Goal: Check status: Check status

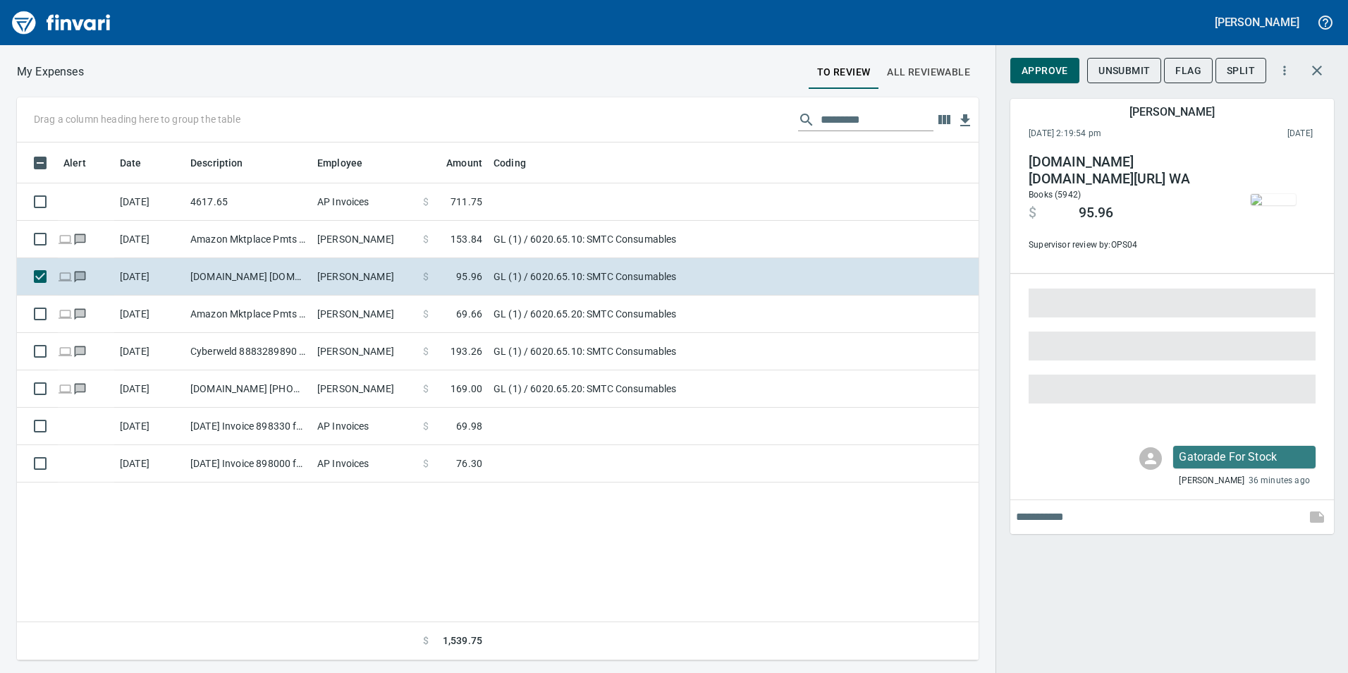
scroll to position [507, 940]
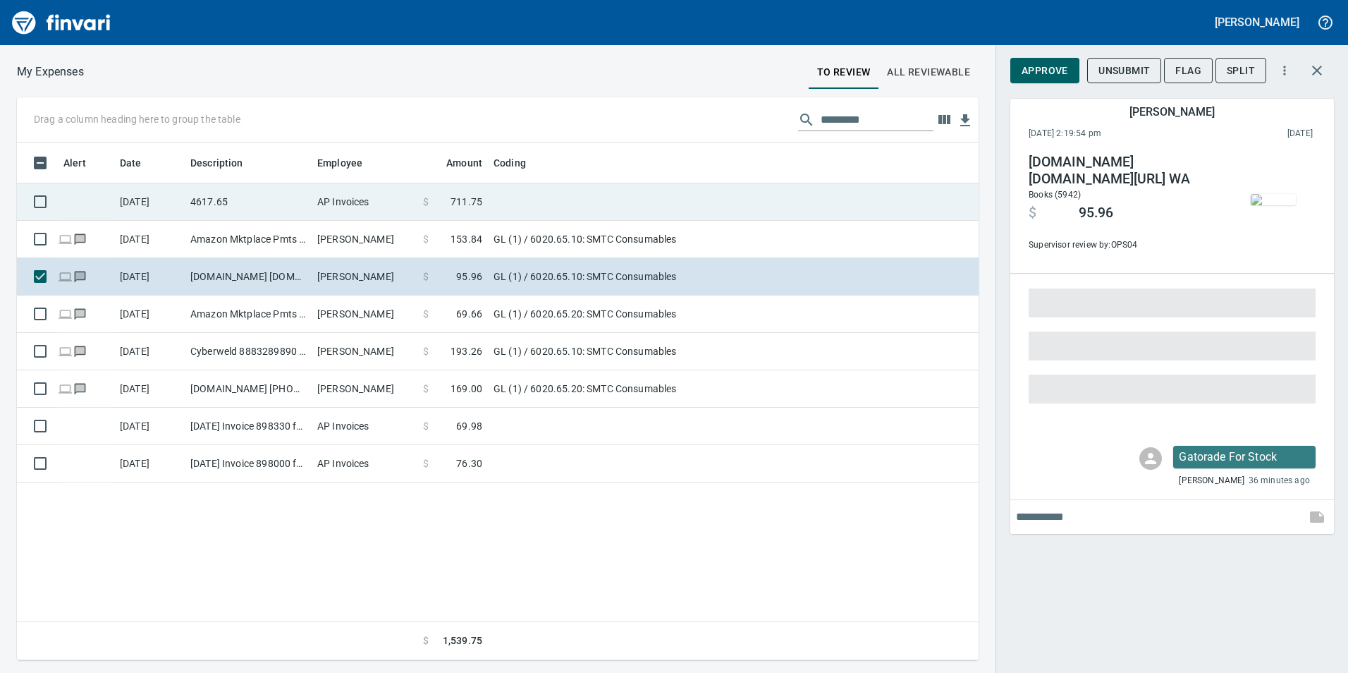
click at [211, 197] on td "4617.65" at bounding box center [248, 201] width 127 height 37
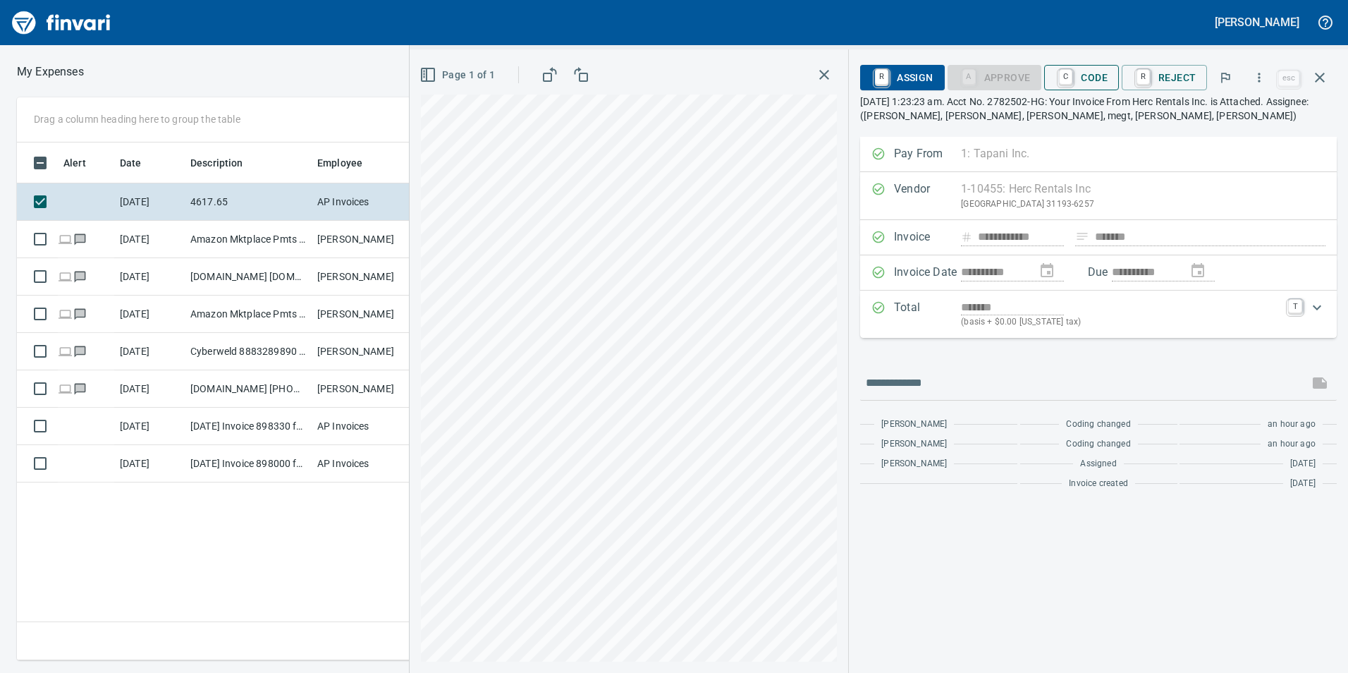
click at [1098, 72] on span "C Code" at bounding box center [1081, 78] width 52 height 24
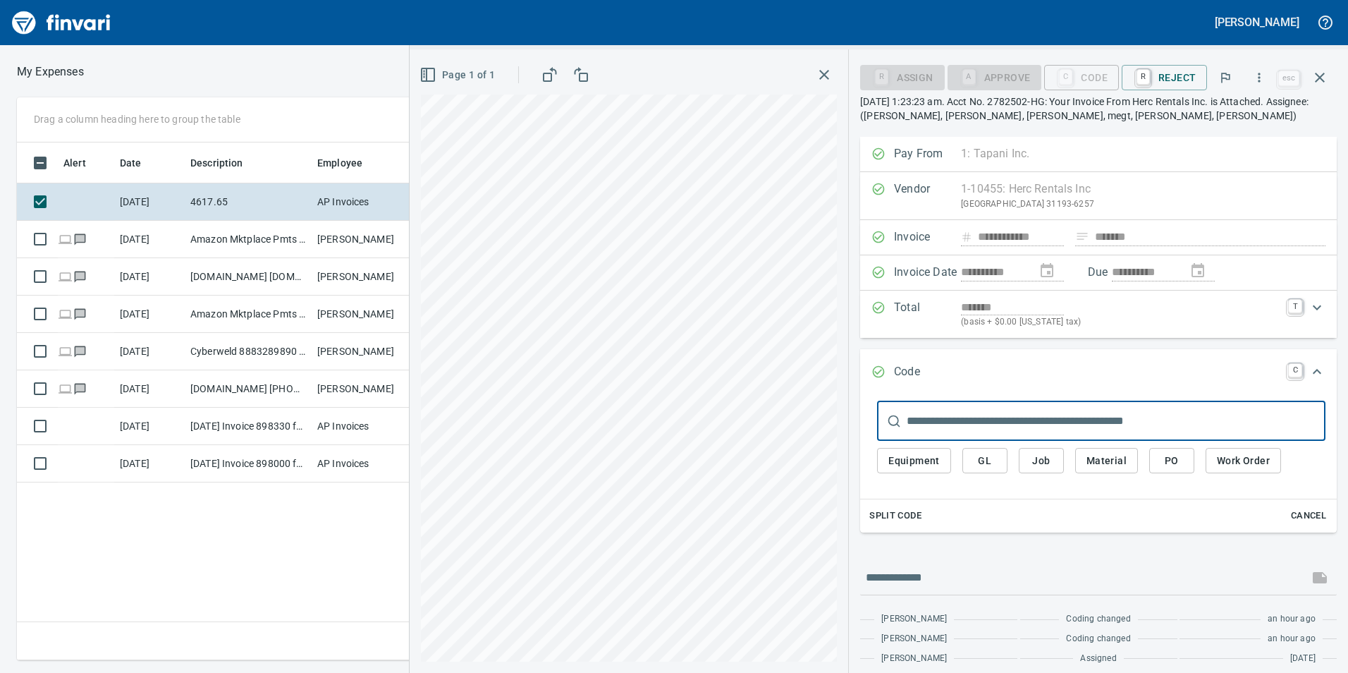
click at [1042, 454] on span "Job" at bounding box center [1041, 461] width 23 height 18
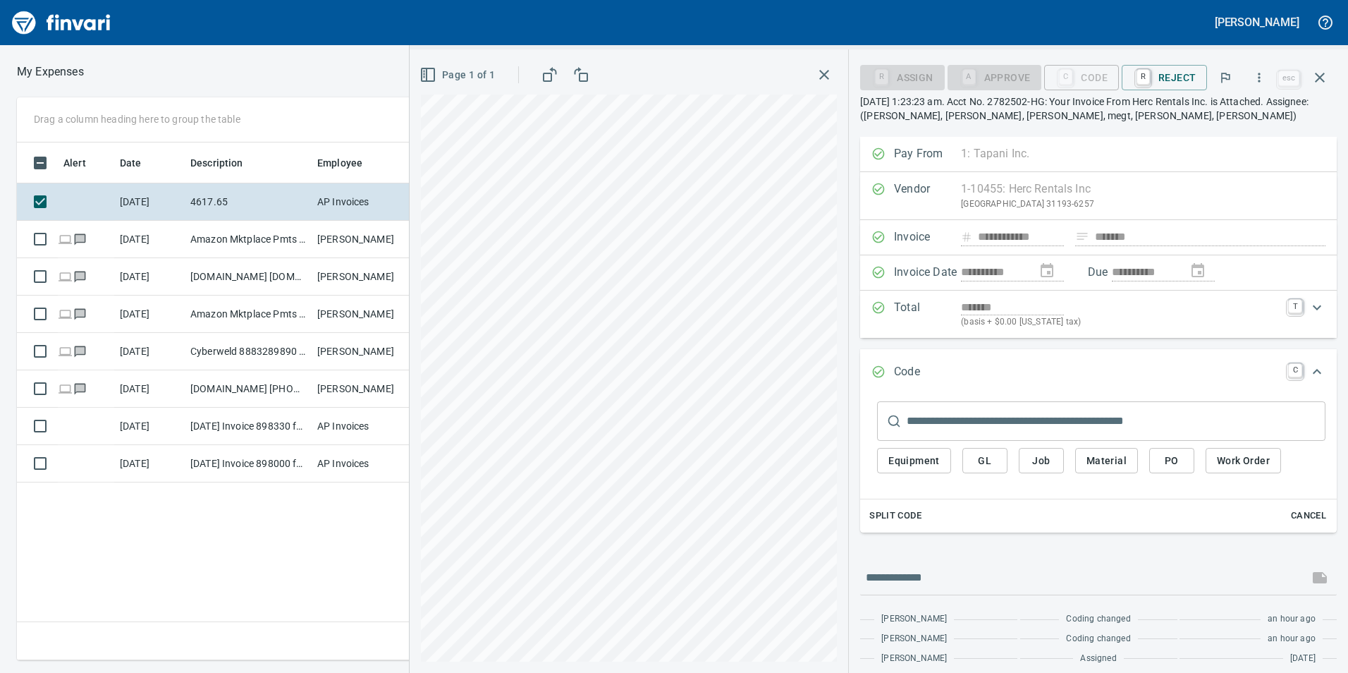
click at [1036, 468] on span "Job" at bounding box center [1041, 461] width 23 height 18
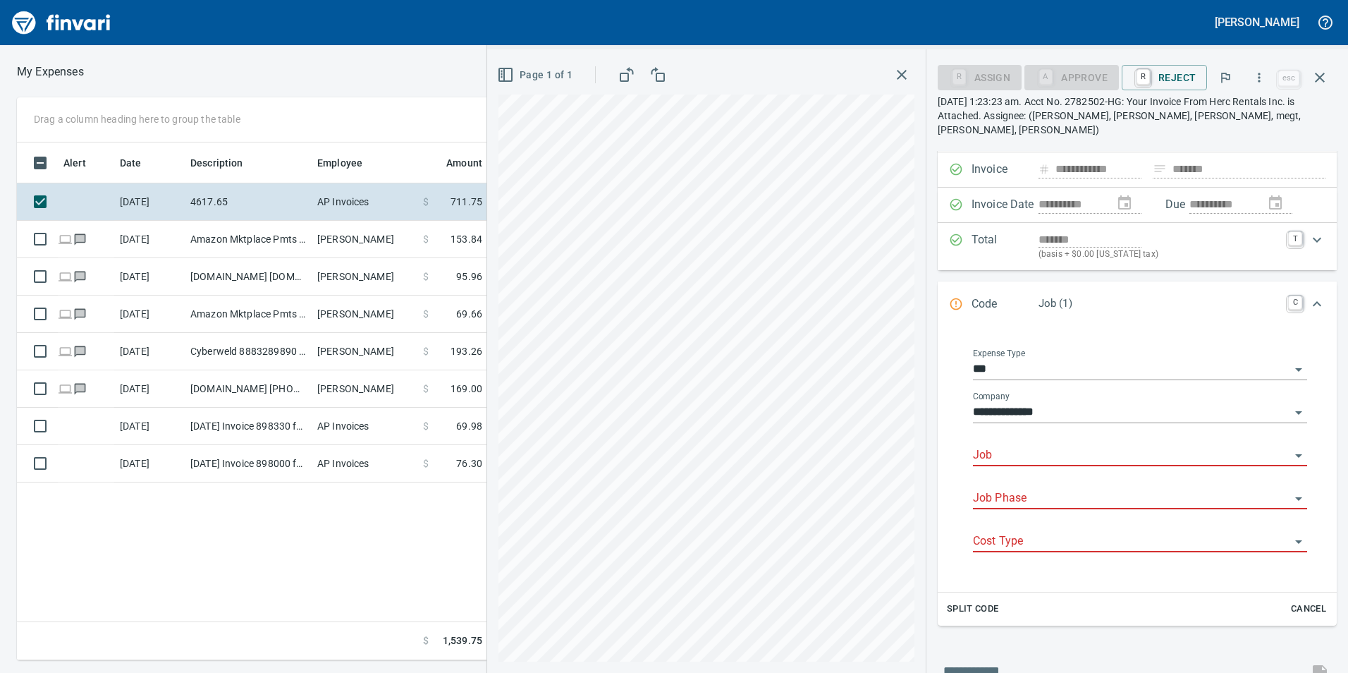
scroll to position [170, 0]
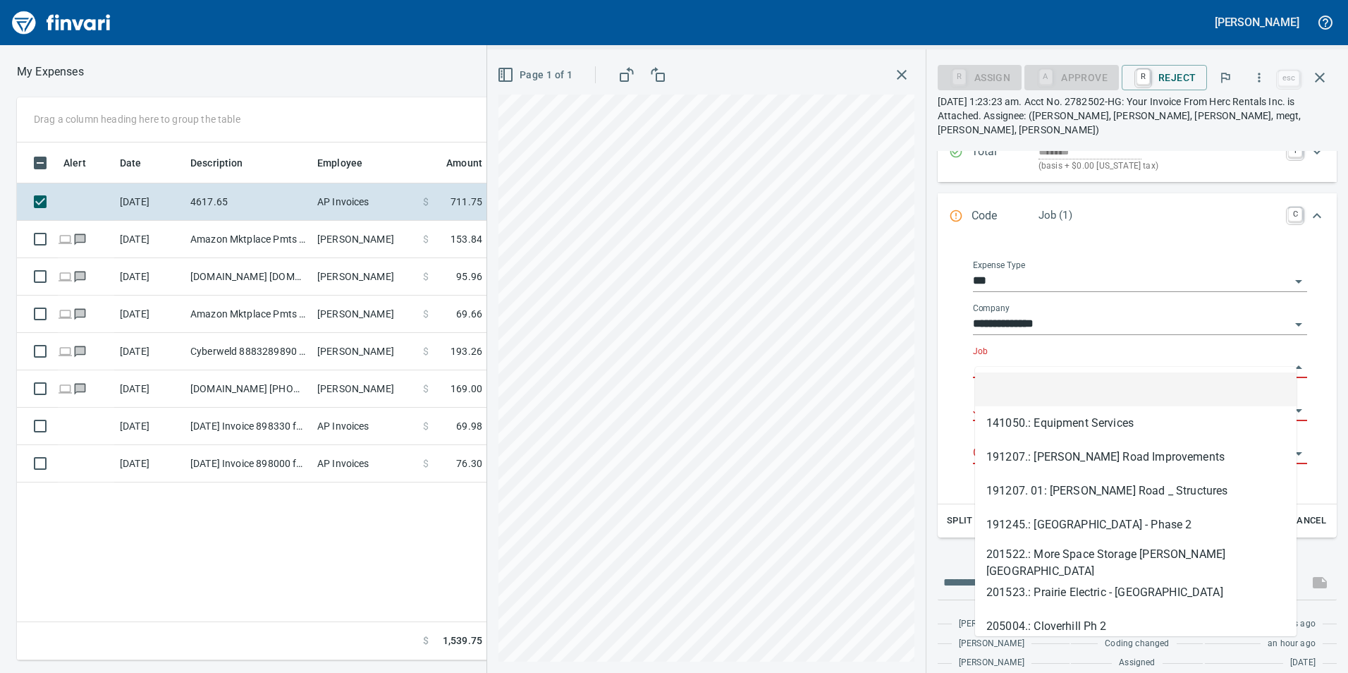
click at [990, 357] on input "Job" at bounding box center [1131, 367] width 317 height 20
click at [1010, 362] on input "Job" at bounding box center [1131, 367] width 317 height 20
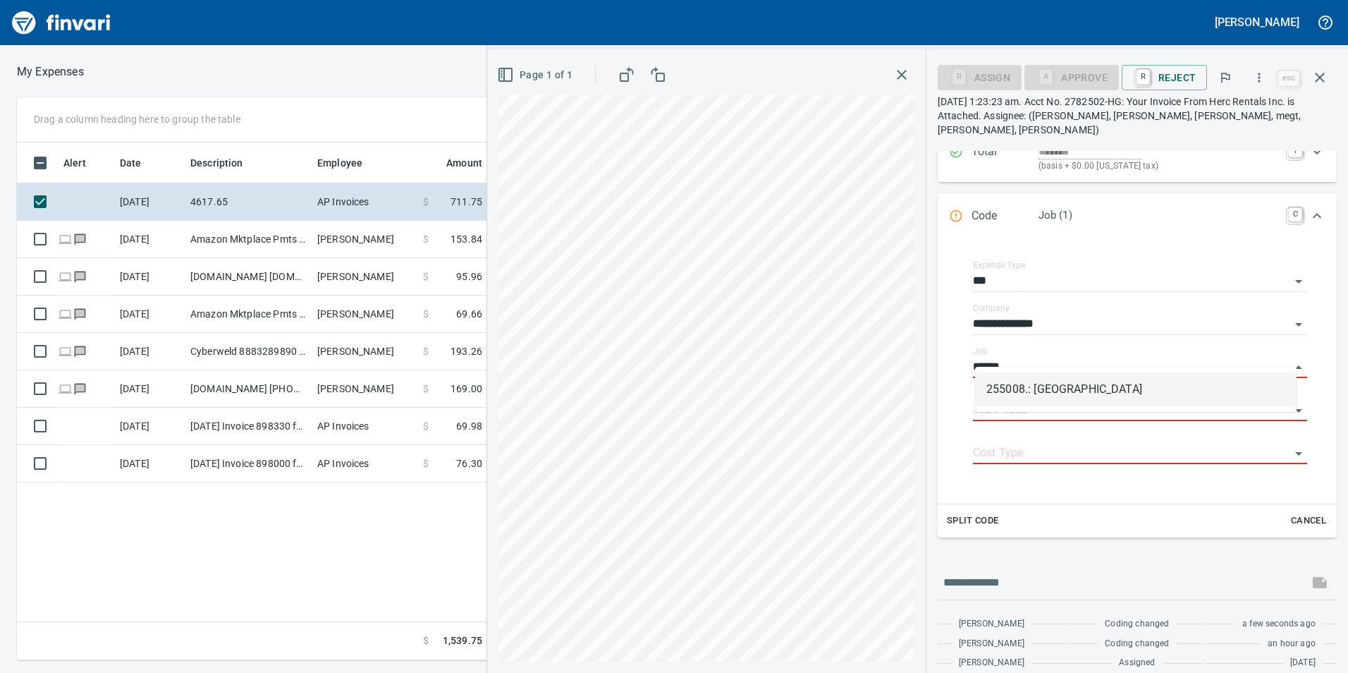
click at [1046, 388] on li "255008.: [GEOGRAPHIC_DATA]" at bounding box center [1135, 389] width 321 height 34
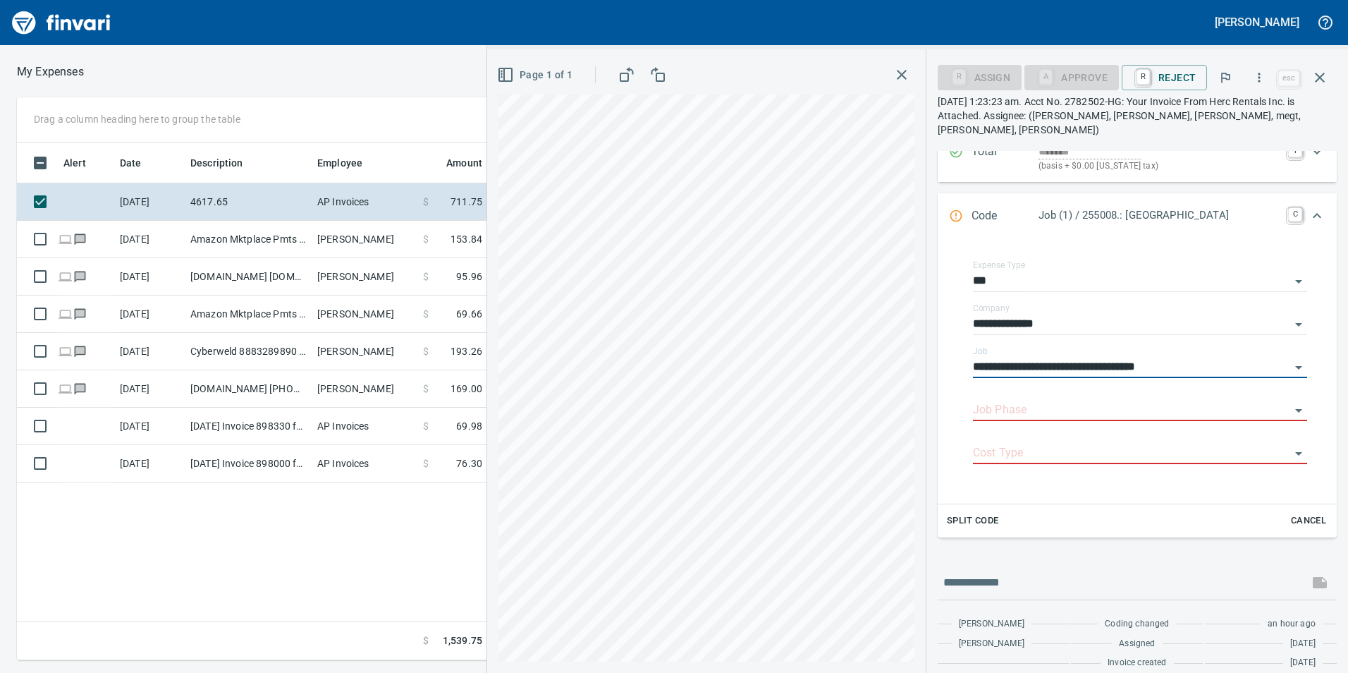
type input "**********"
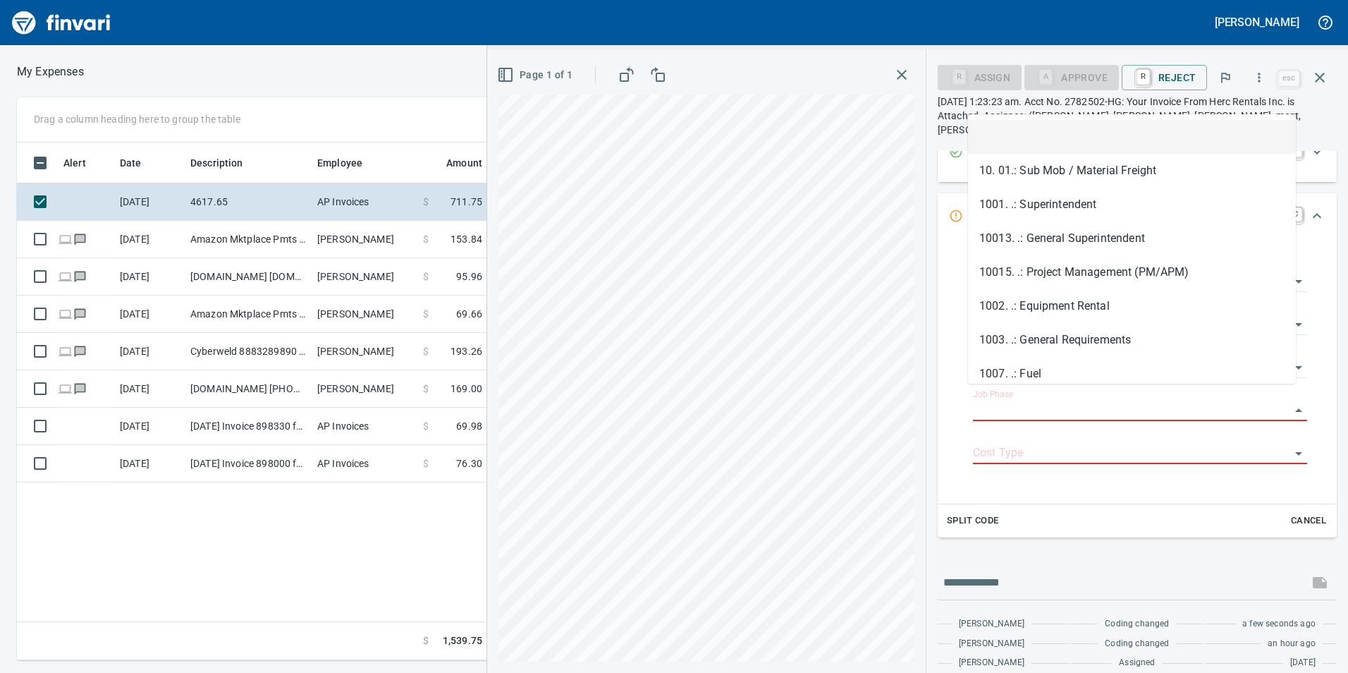
click at [1046, 400] on input "Job Phase" at bounding box center [1131, 410] width 317 height 20
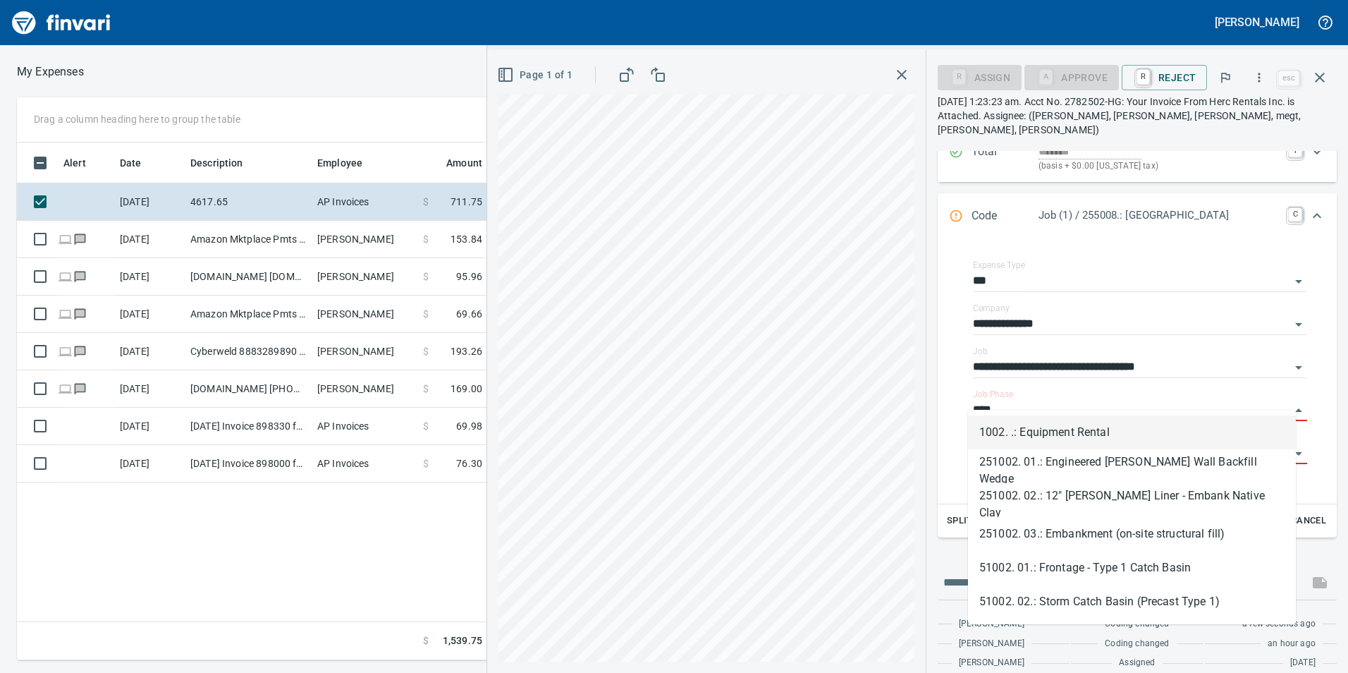
click at [1074, 435] on li "1002. .: Equipment Rental" at bounding box center [1132, 432] width 328 height 34
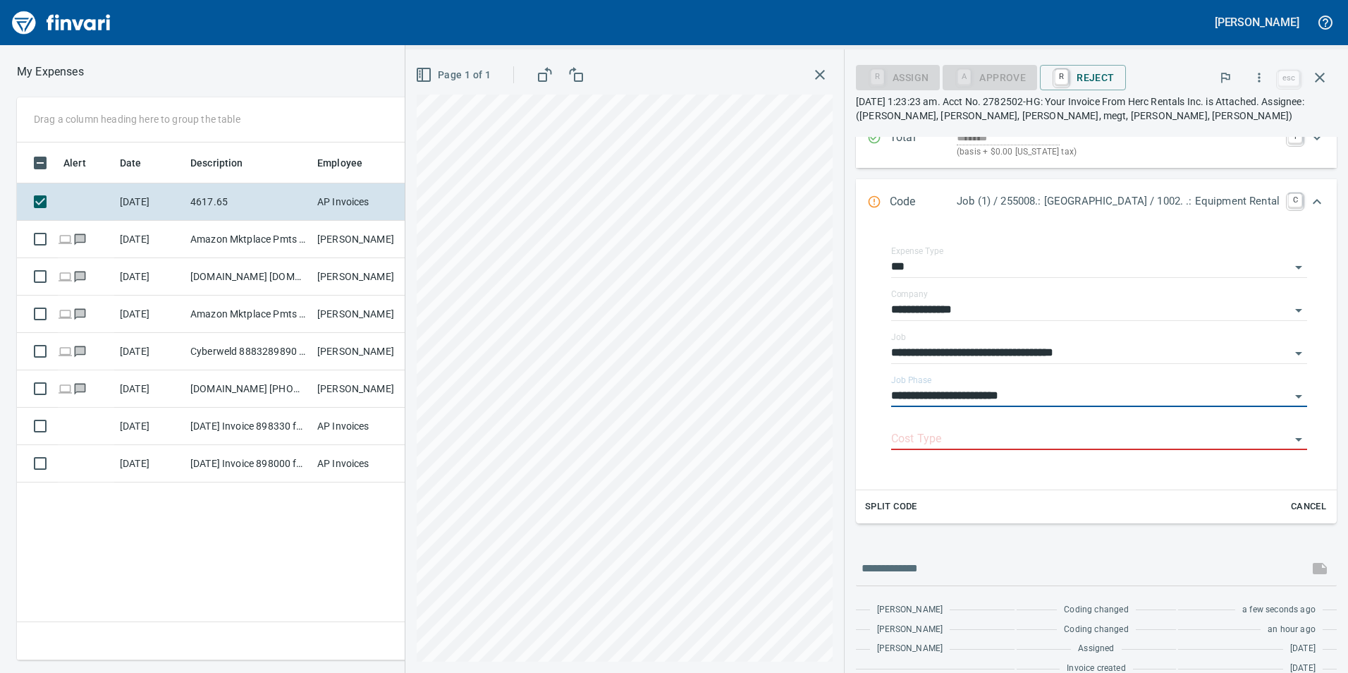
type input "**********"
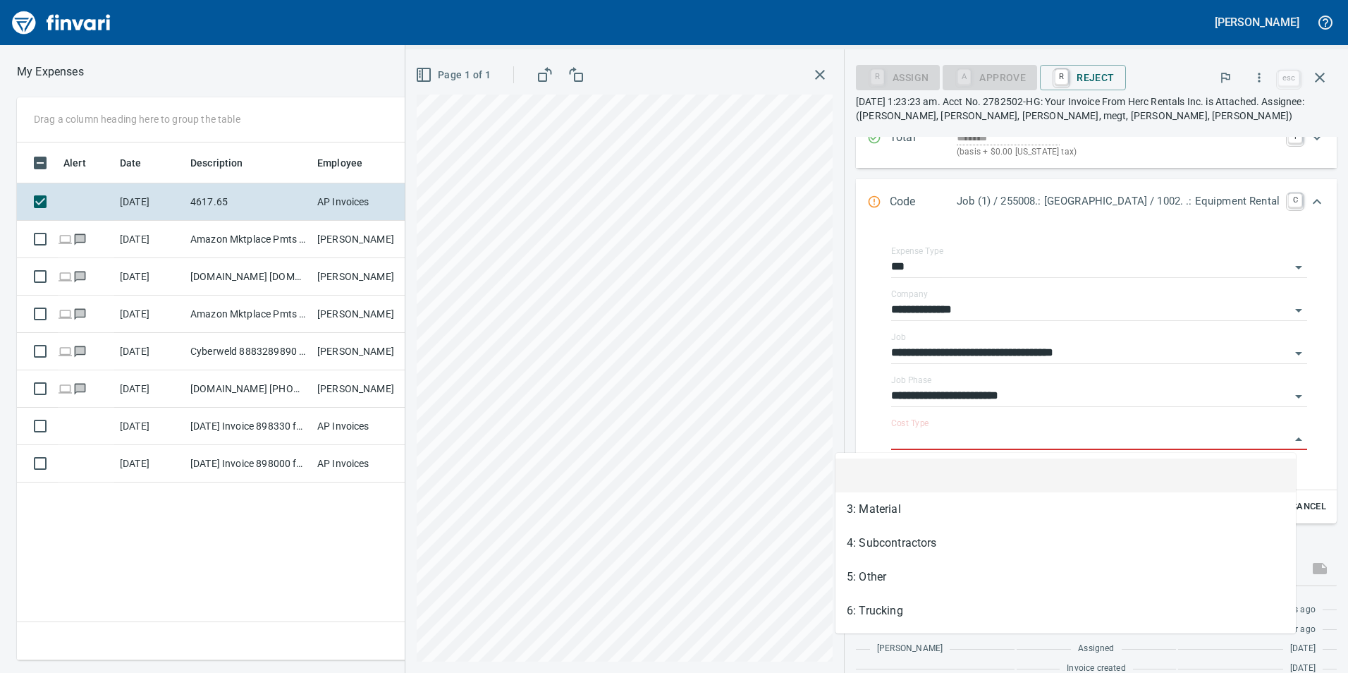
click at [1074, 435] on input "Cost Type" at bounding box center [1090, 439] width 399 height 20
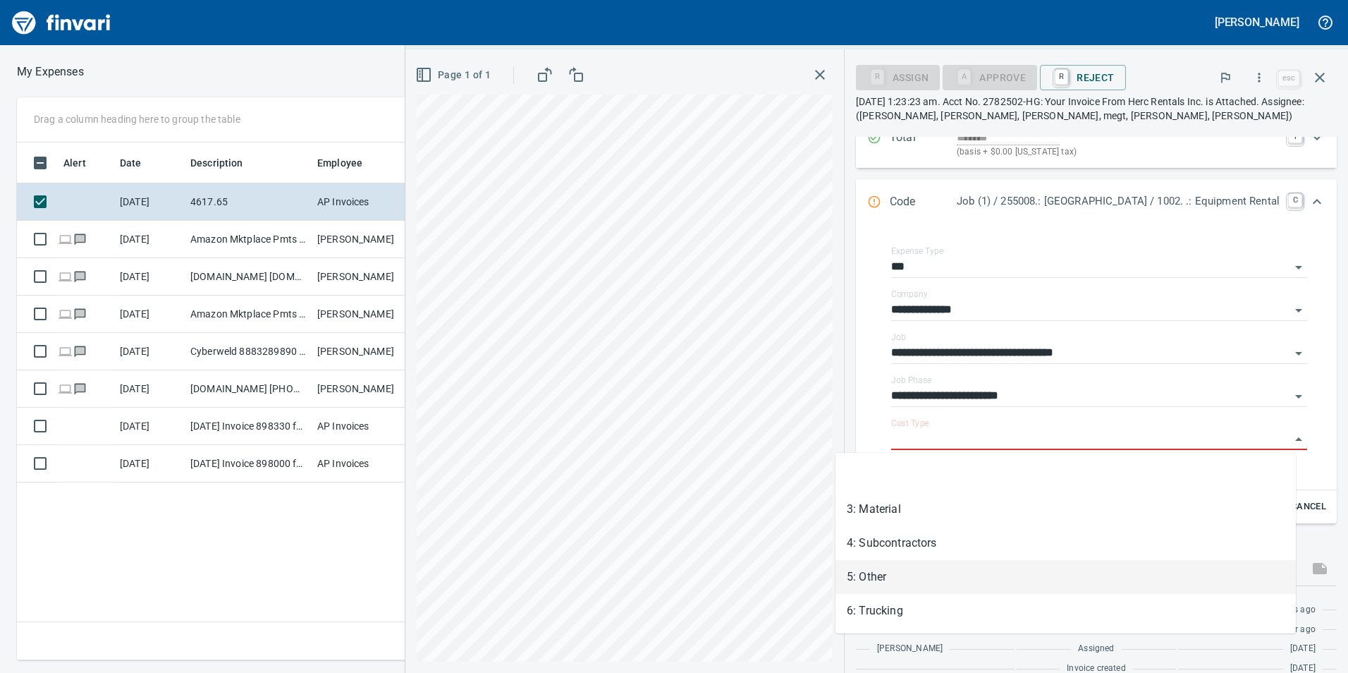
drag, startPoint x: 910, startPoint y: 579, endPoint x: 964, endPoint y: 578, distance: 54.3
click at [921, 575] on li "5: Other" at bounding box center [1065, 577] width 460 height 34
type input "********"
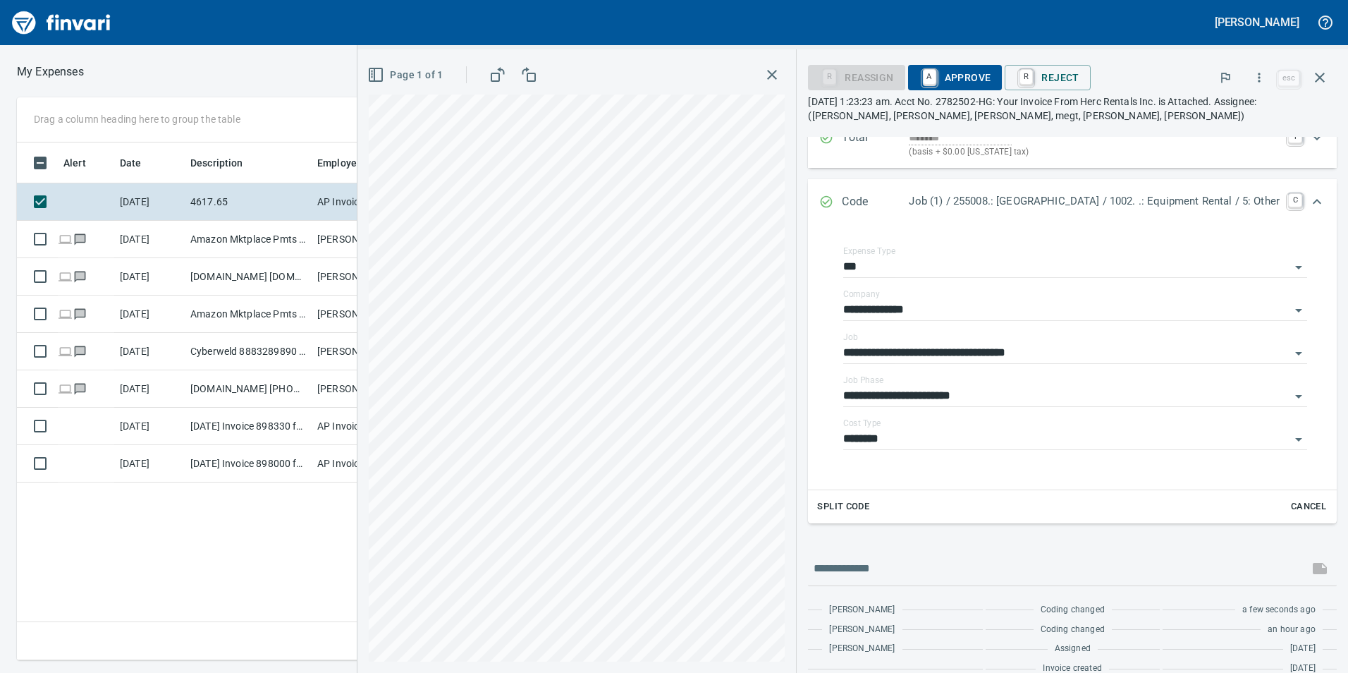
click at [650, 63] on div "Page 1 of 1" at bounding box center [576, 360] width 438 height 623
click at [1315, 200] on div "Expand" at bounding box center [1317, 202] width 34 height 34
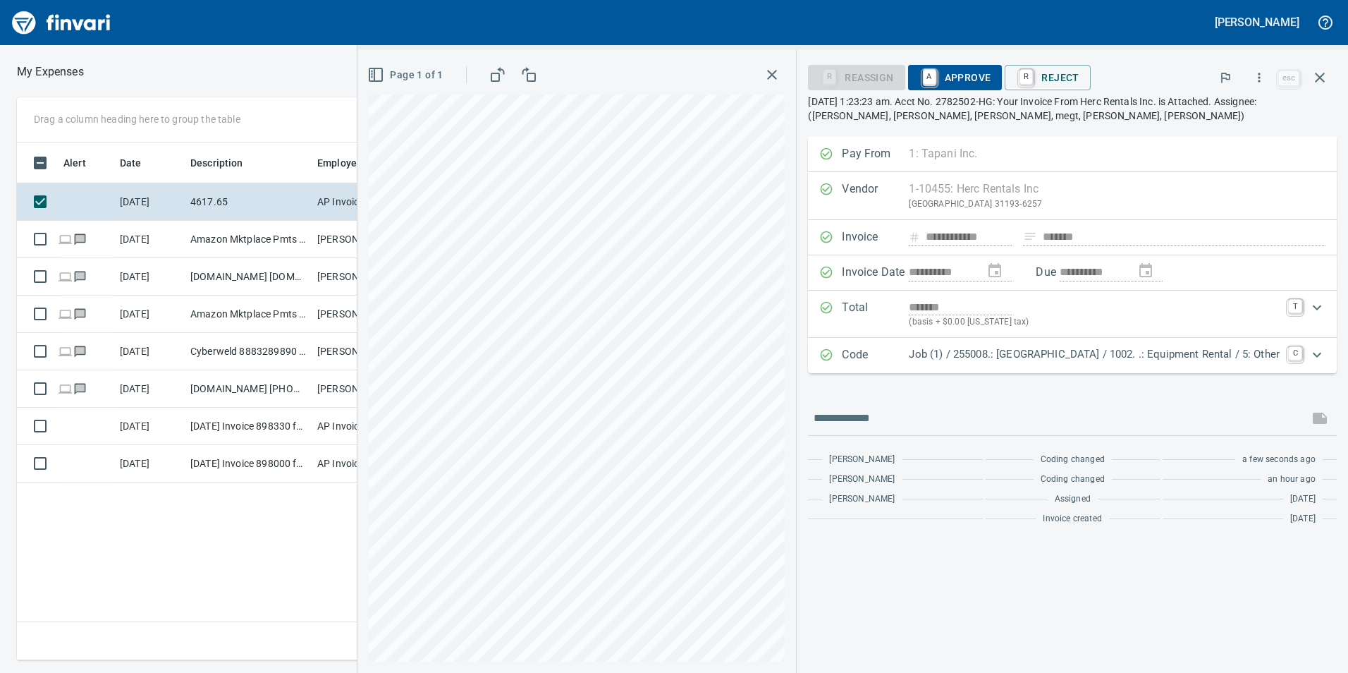
scroll to position [0, 0]
drag, startPoint x: 932, startPoint y: 76, endPoint x: 929, endPoint y: 88, distance: 12.3
click at [932, 77] on span "A Approve" at bounding box center [955, 78] width 72 height 24
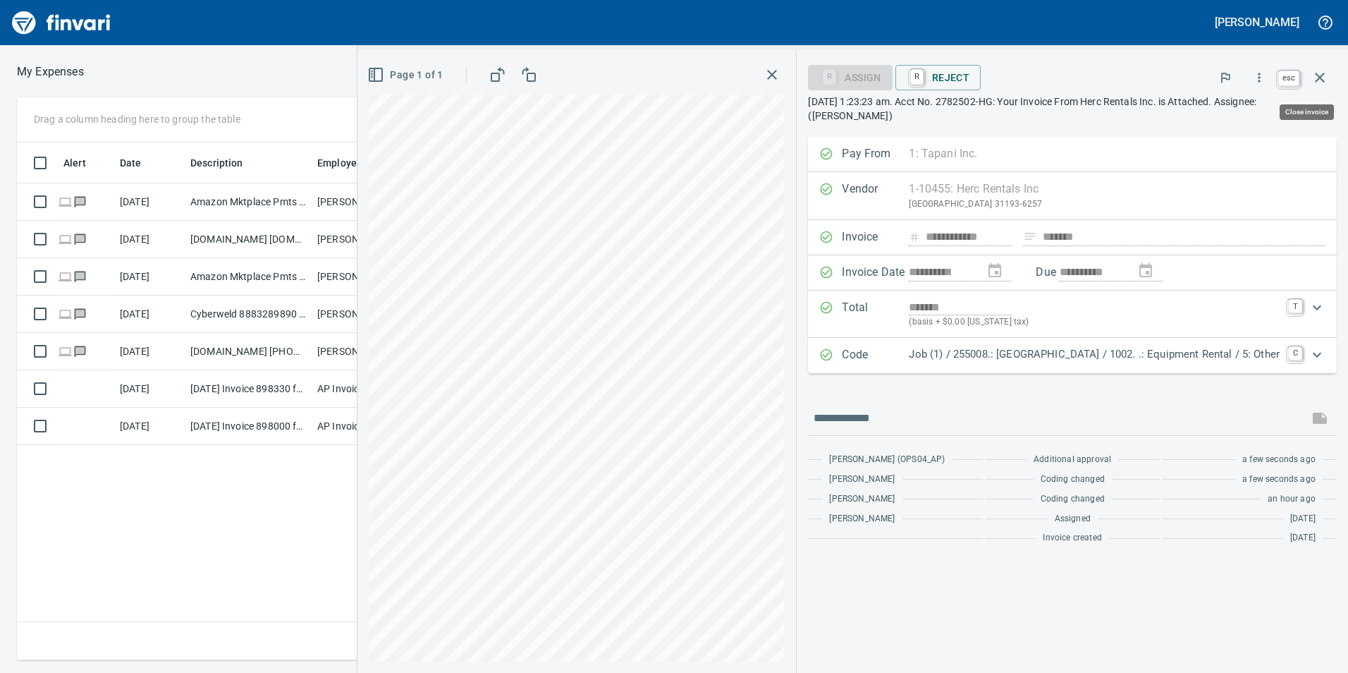
click at [1322, 85] on icon "button" at bounding box center [1319, 77] width 17 height 17
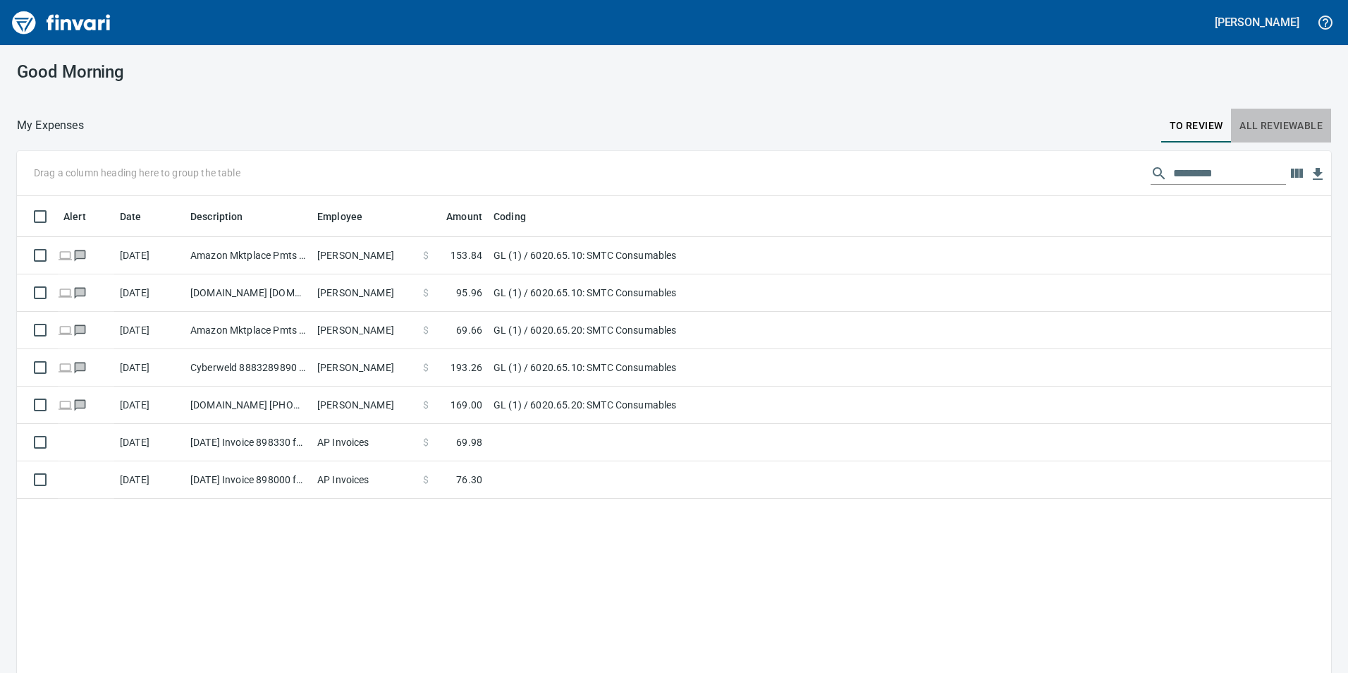
click at [1306, 125] on span "All Reviewable" at bounding box center [1280, 126] width 83 height 18
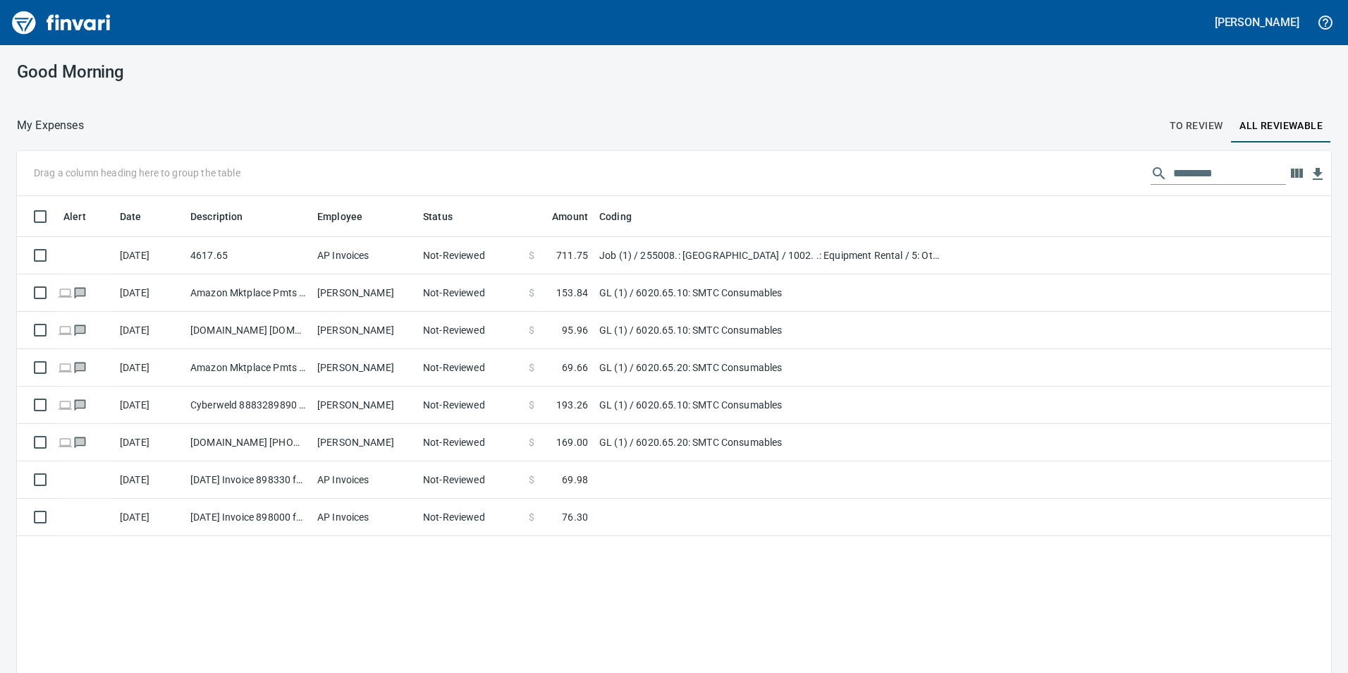
scroll to position [1, 1]
click at [1205, 168] on input "text" at bounding box center [1229, 173] width 113 height 23
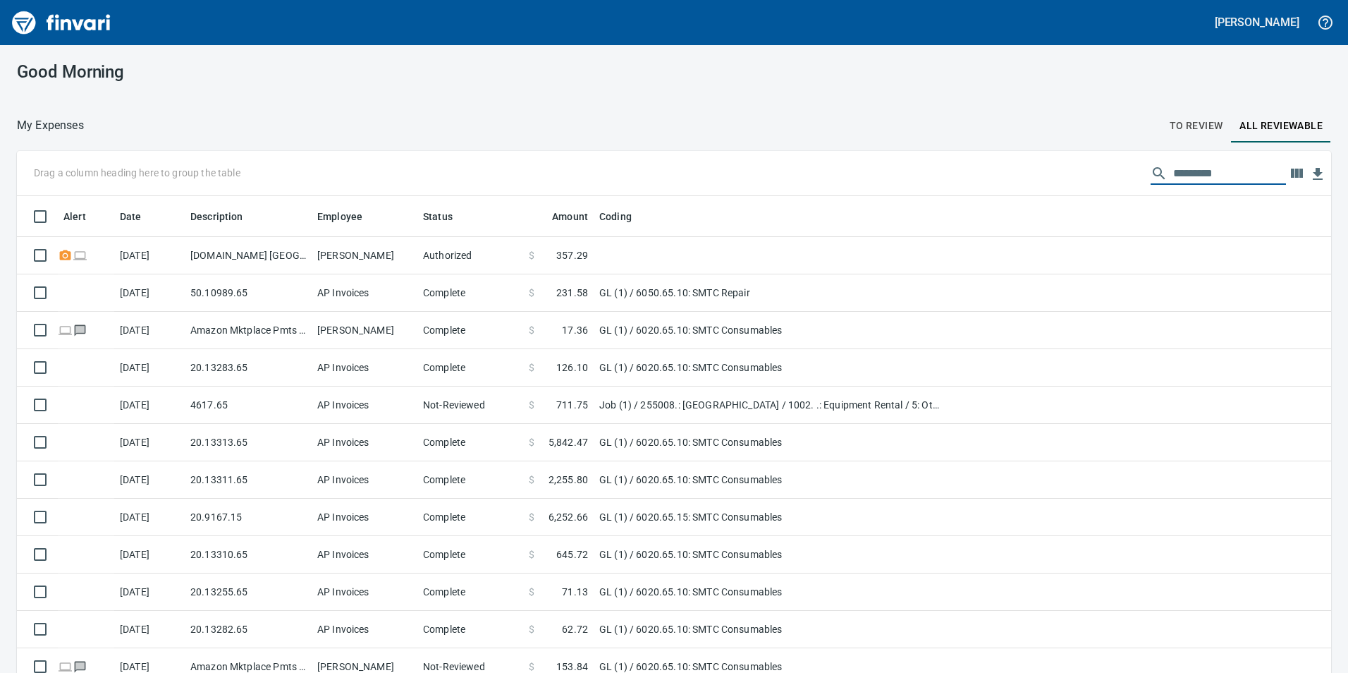
scroll to position [507, 1282]
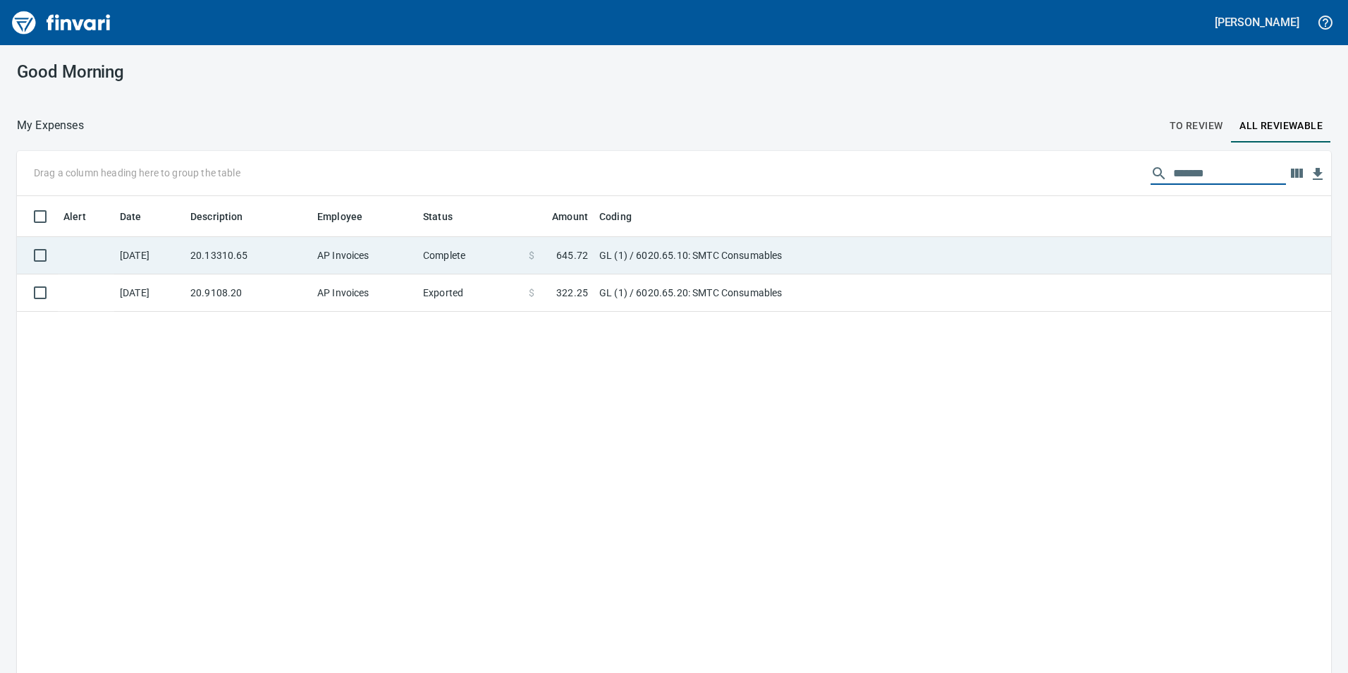
type input "******"
click at [355, 257] on td "AP Invoices" at bounding box center [365, 255] width 106 height 37
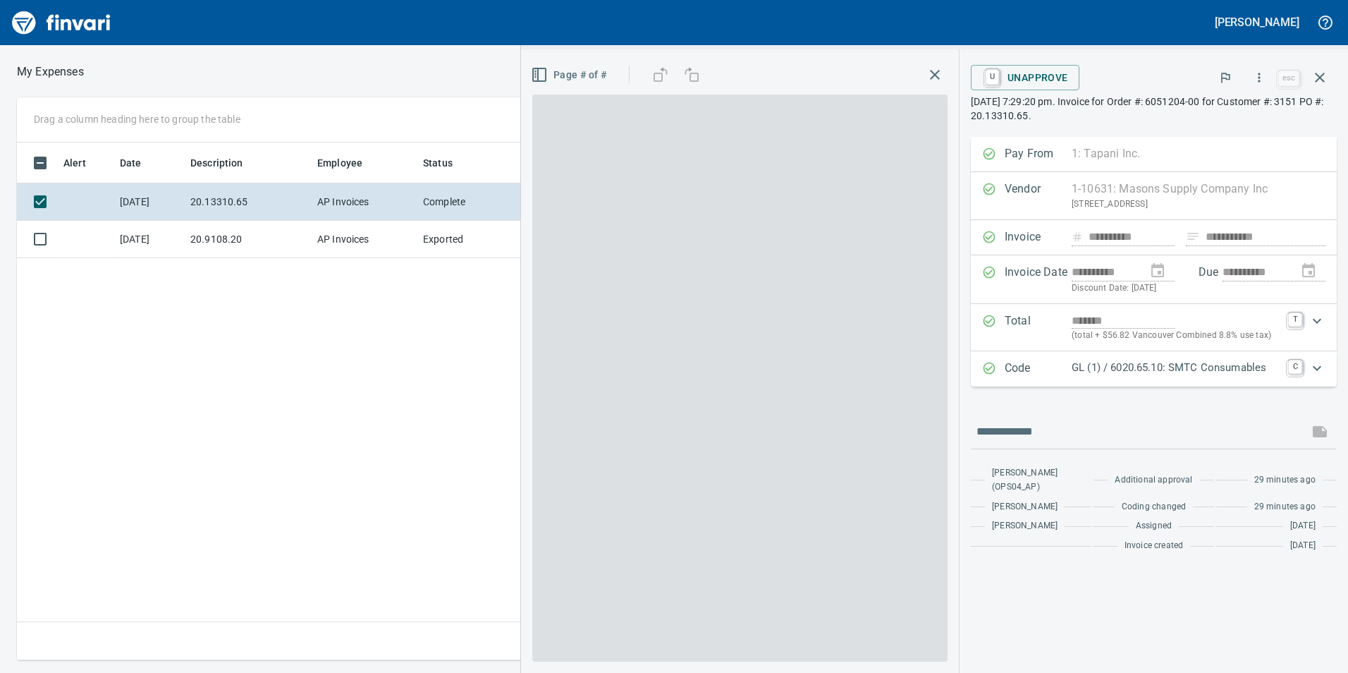
scroll to position [507, 951]
